Goal: Browse casually: Explore the website without a specific task or goal

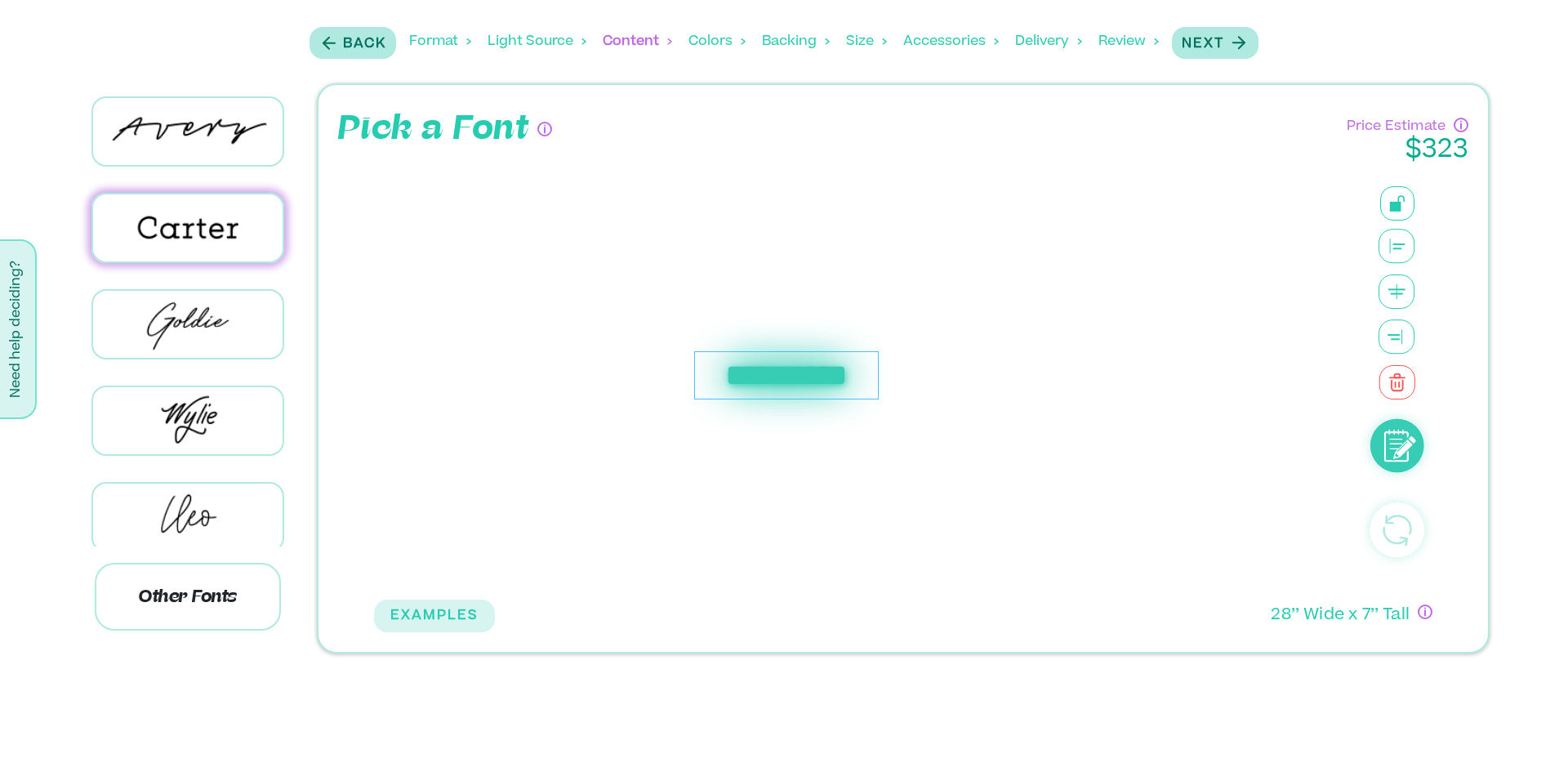
click at [735, 40] on div "Colors" at bounding box center [717, 41] width 57 height 51
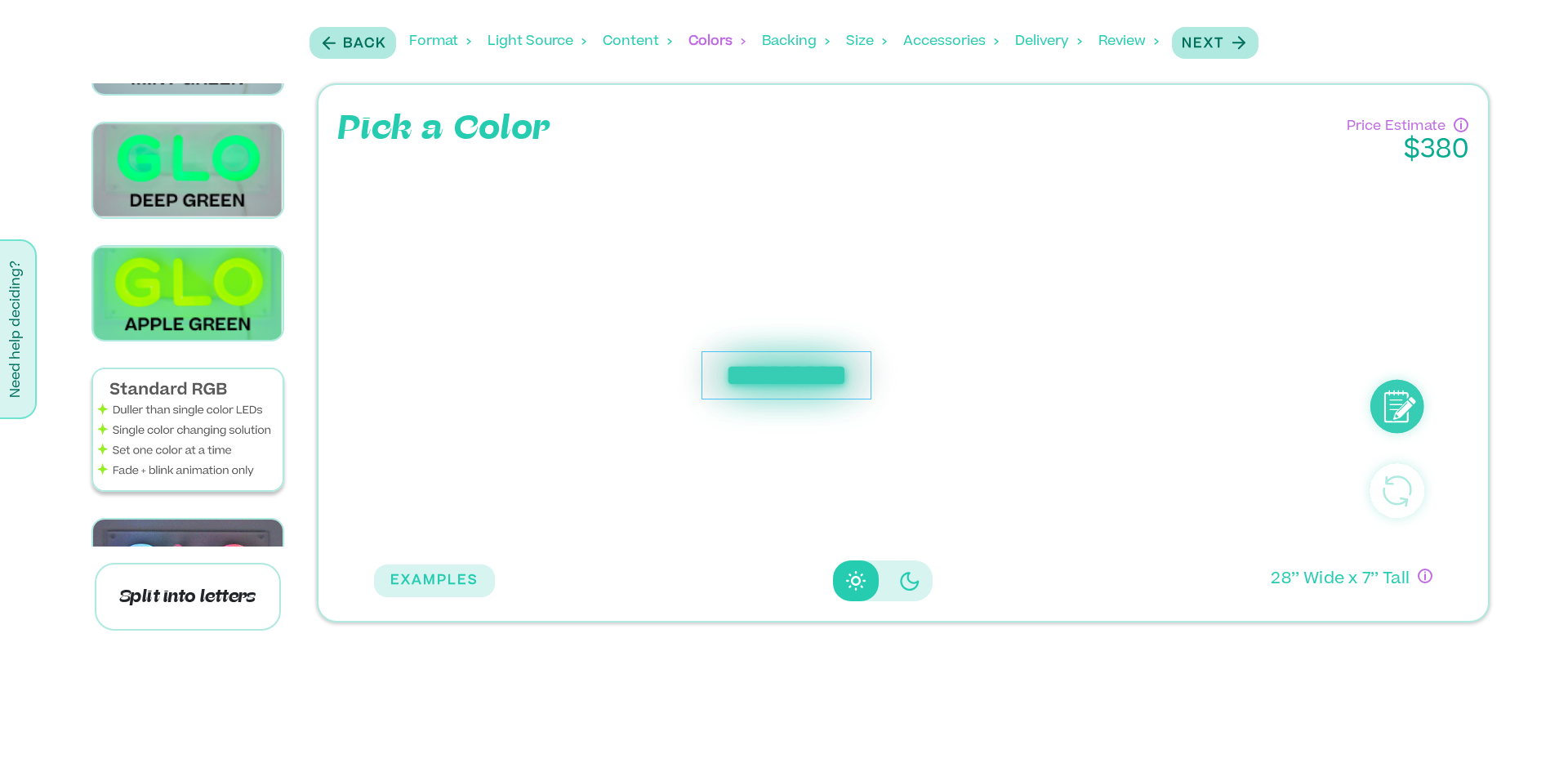
scroll to position [2559, 0]
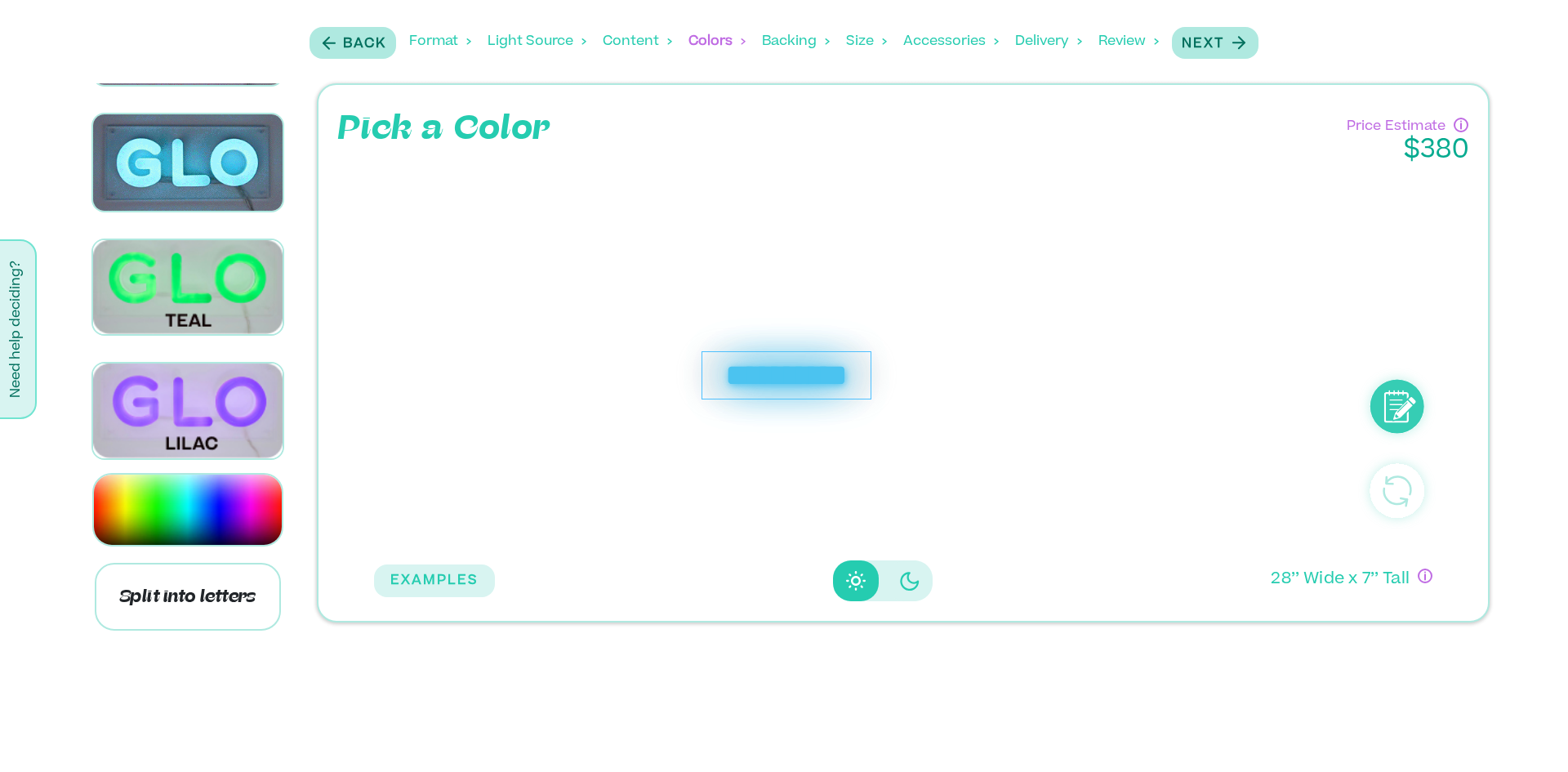
click at [963, 411] on div "**********" at bounding box center [858, 359] width 969 height 386
click at [792, 363] on div "**********" at bounding box center [785, 375] width 169 height 48
